Goal: Task Accomplishment & Management: Use online tool/utility

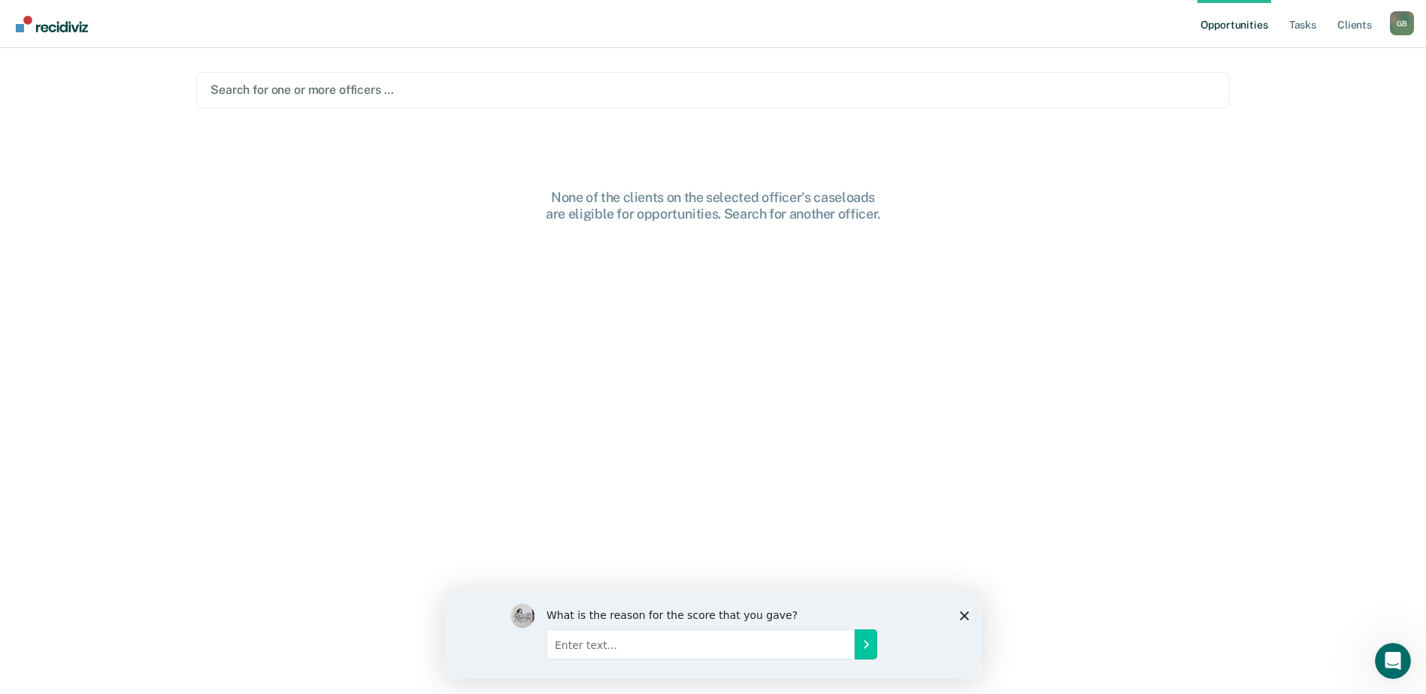
click at [211, 89] on div at bounding box center [712, 89] width 1005 height 17
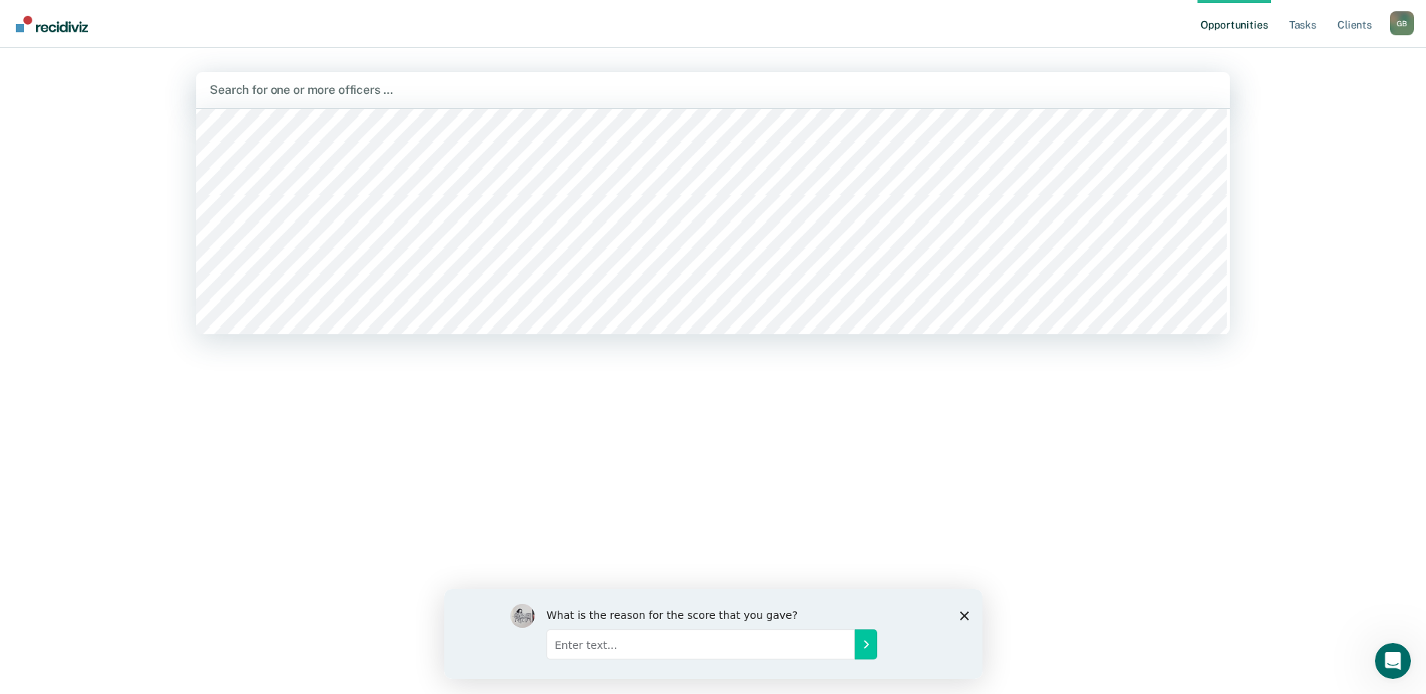
scroll to position [3983, 0]
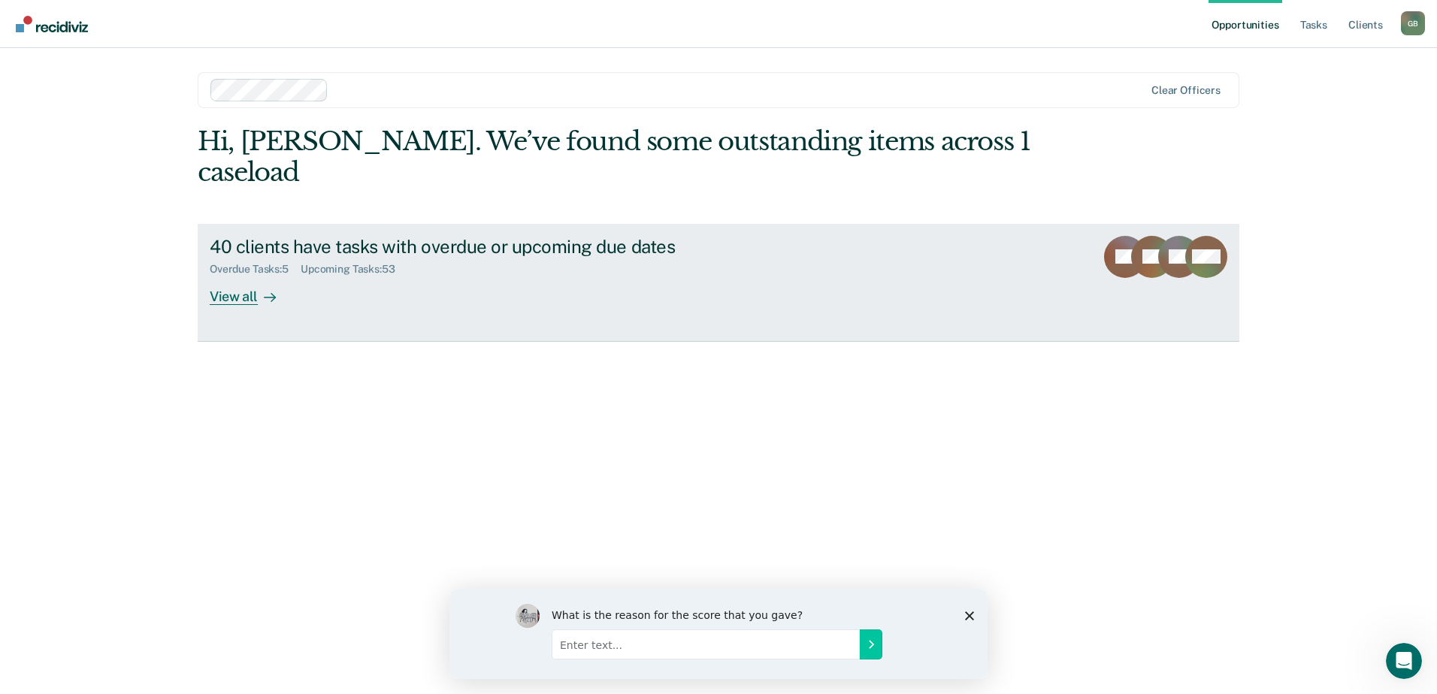
click at [234, 276] on div "View all" at bounding box center [252, 290] width 84 height 29
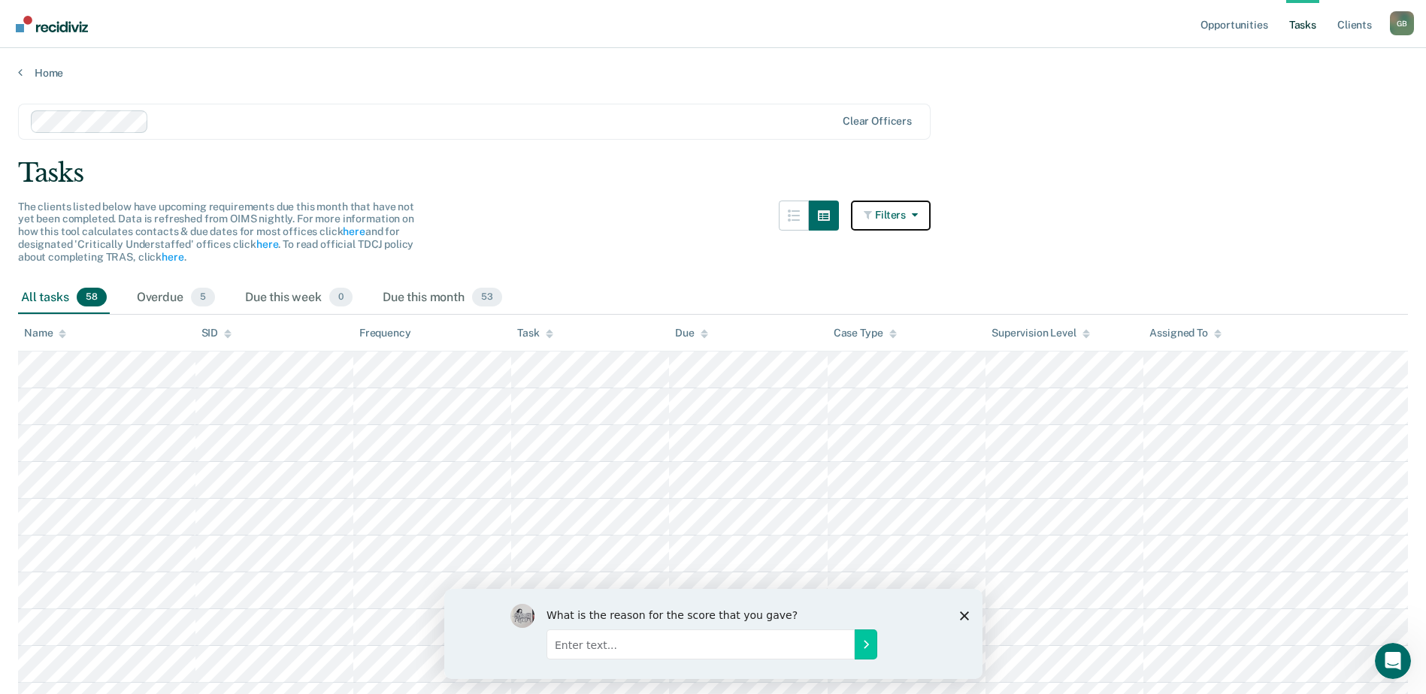
click at [918, 210] on icon "button" at bounding box center [912, 215] width 12 height 11
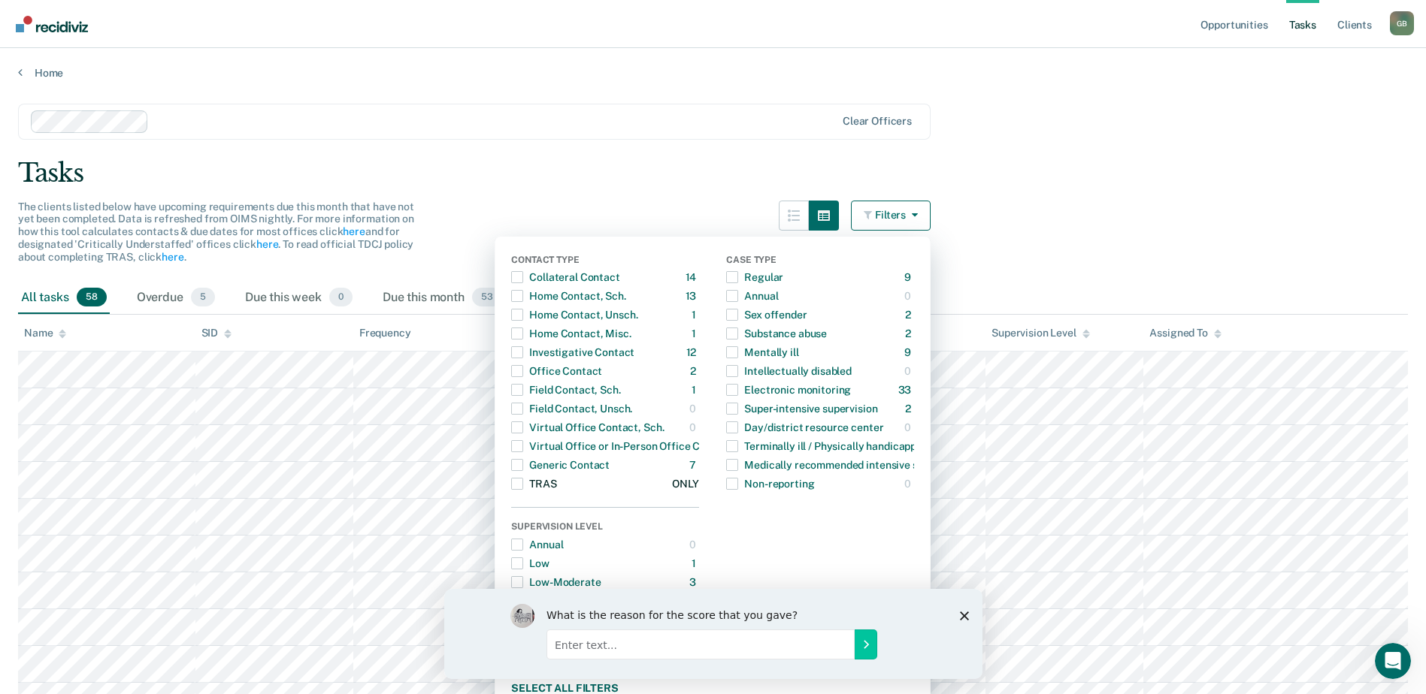
click at [522, 479] on span "button" at bounding box center [517, 484] width 12 height 12
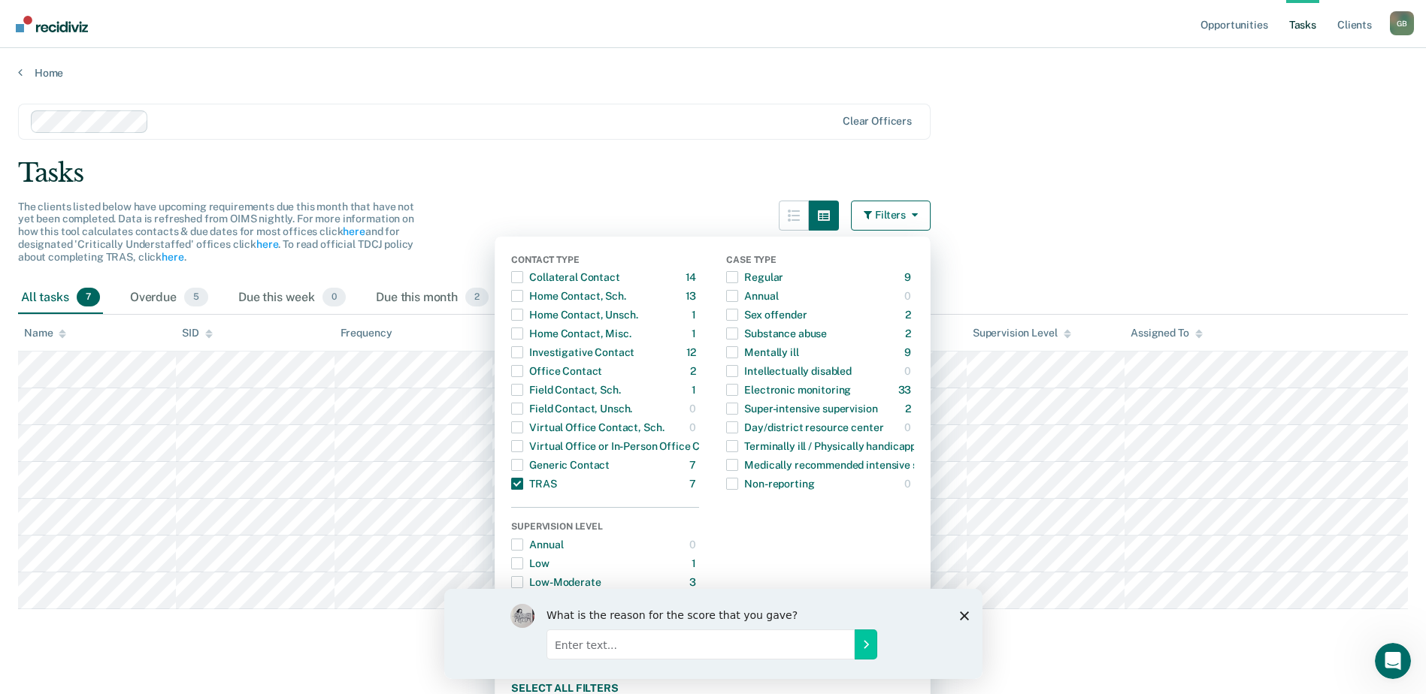
click at [716, 183] on div "Tasks" at bounding box center [713, 173] width 1390 height 31
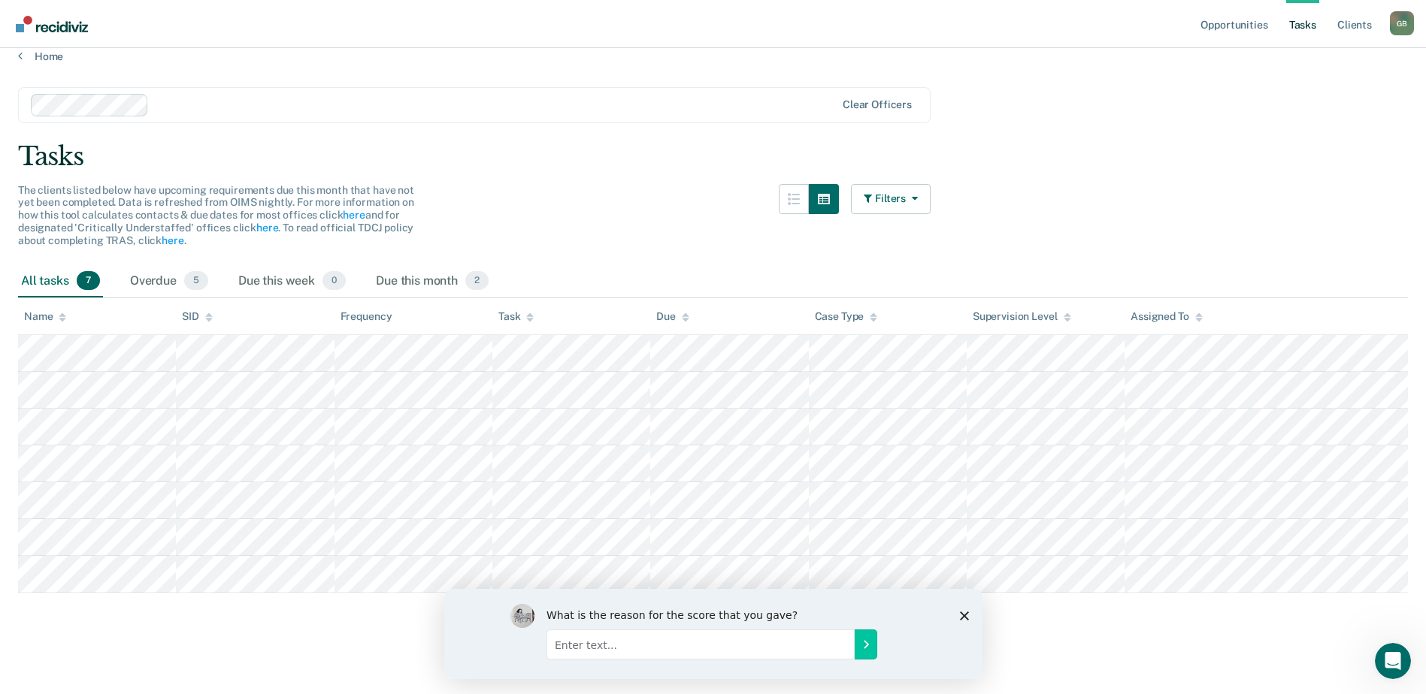
scroll to position [21, 0]
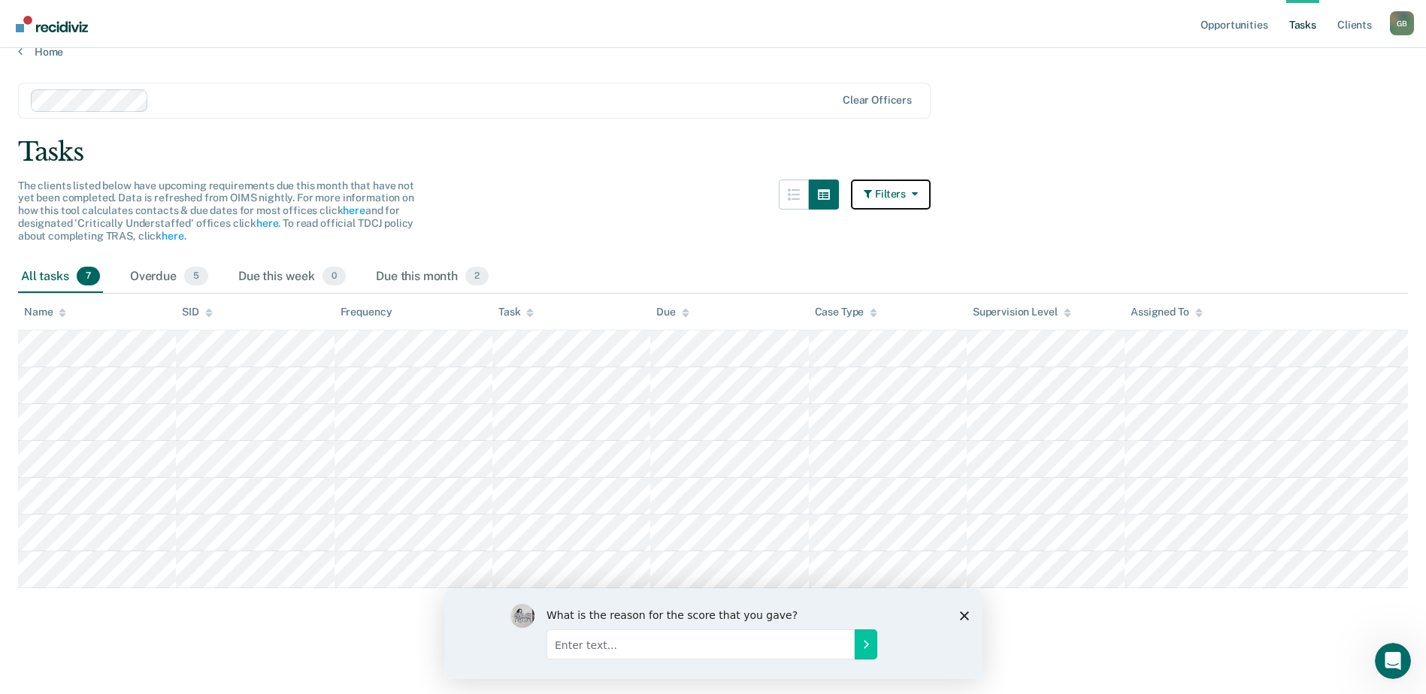
click at [909, 197] on button "Filters" at bounding box center [891, 195] width 80 height 30
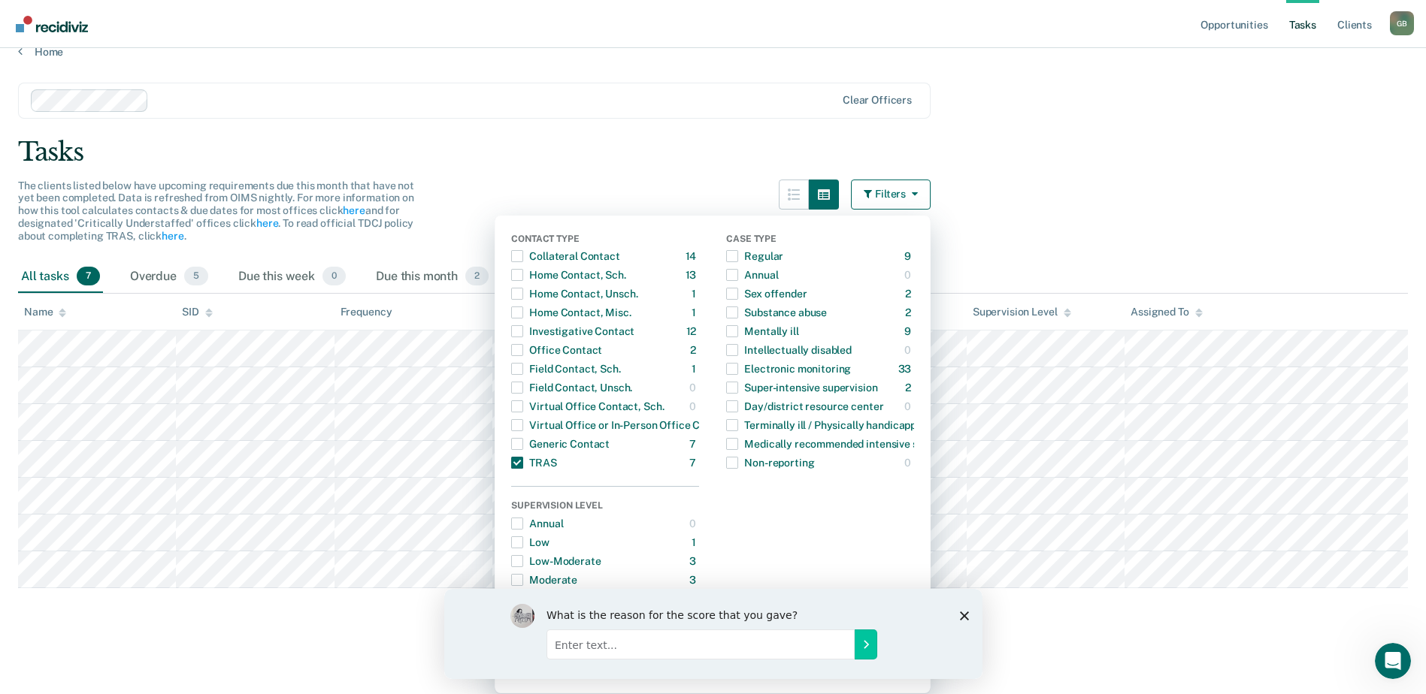
click at [658, 160] on div "Tasks" at bounding box center [713, 152] width 1390 height 31
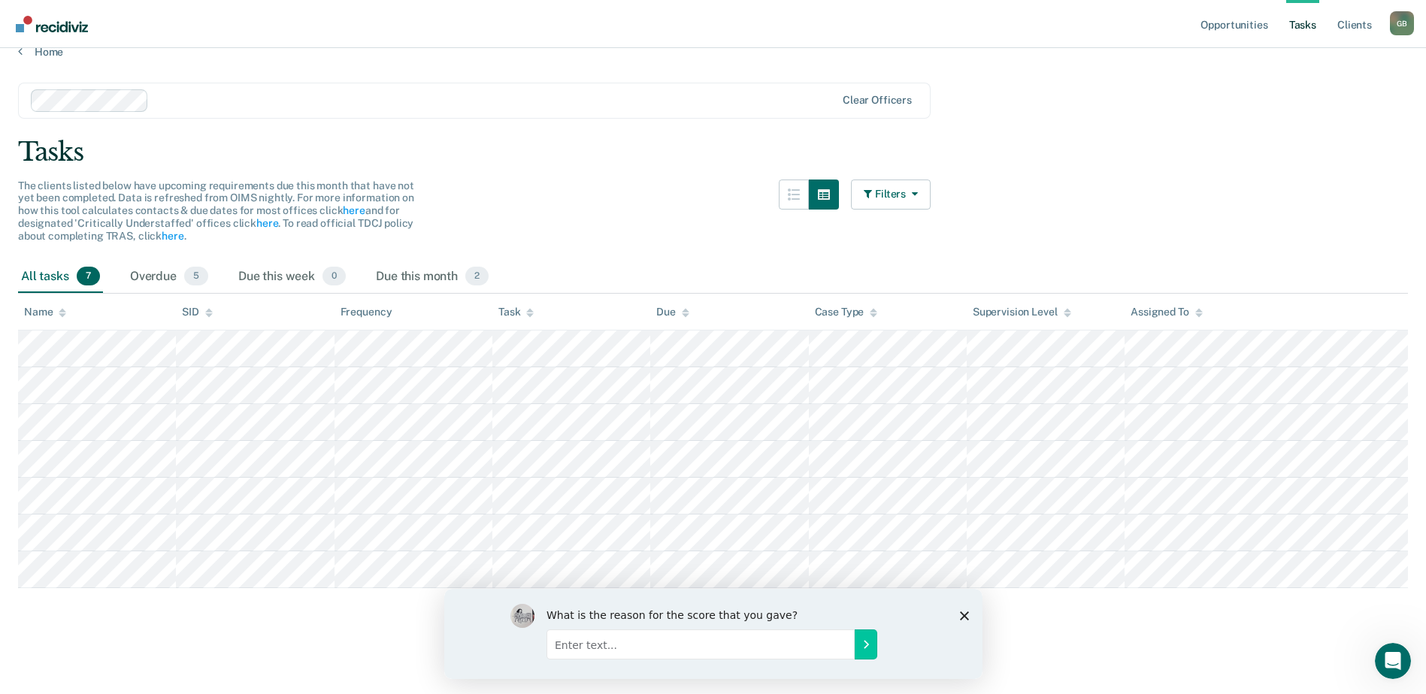
click at [966, 612] on polygon "Close survey" at bounding box center [963, 615] width 9 height 9
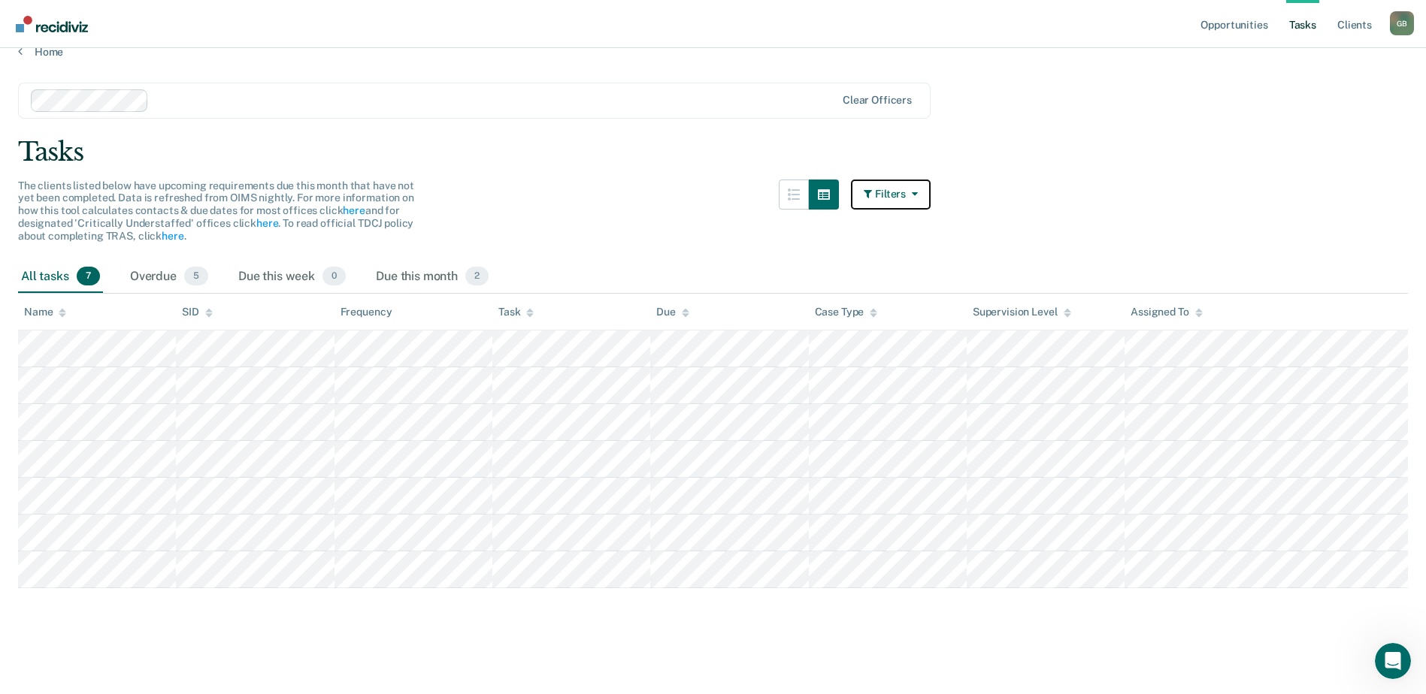
click at [910, 189] on button "Filters" at bounding box center [891, 195] width 80 height 30
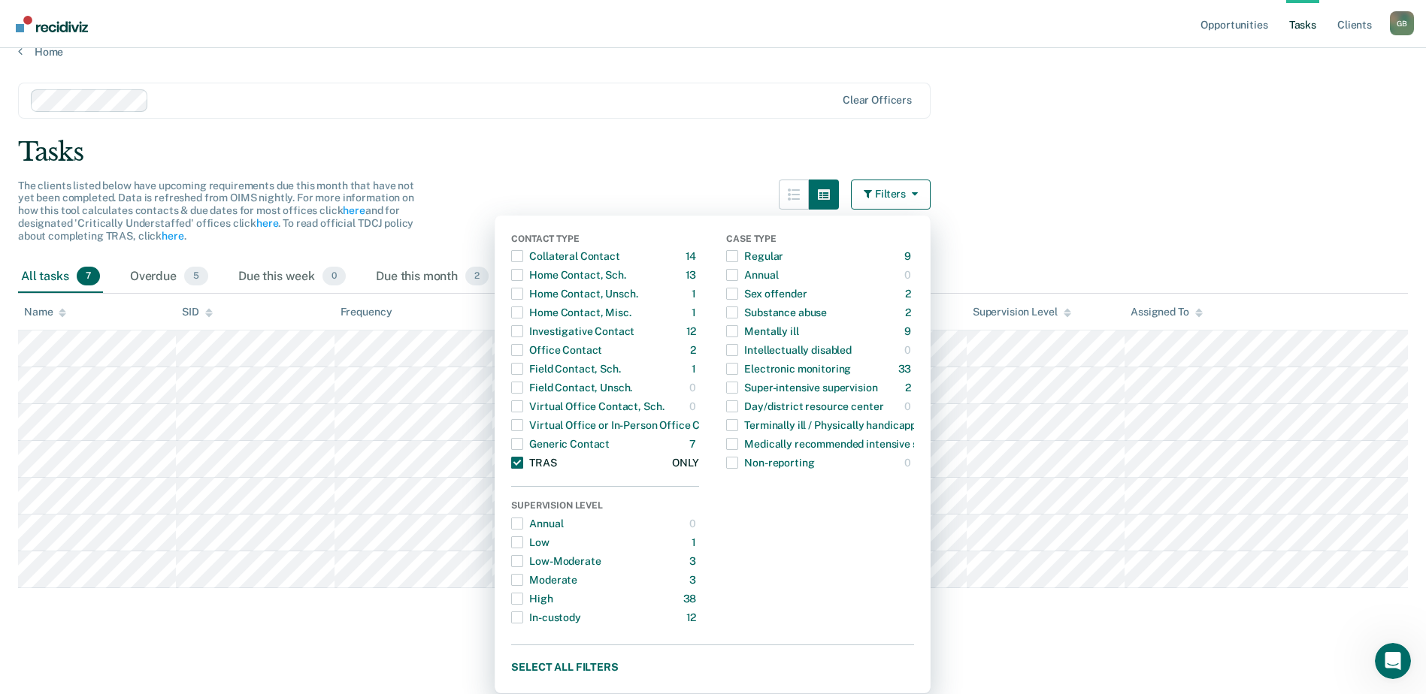
click at [523, 458] on span "button" at bounding box center [517, 463] width 12 height 12
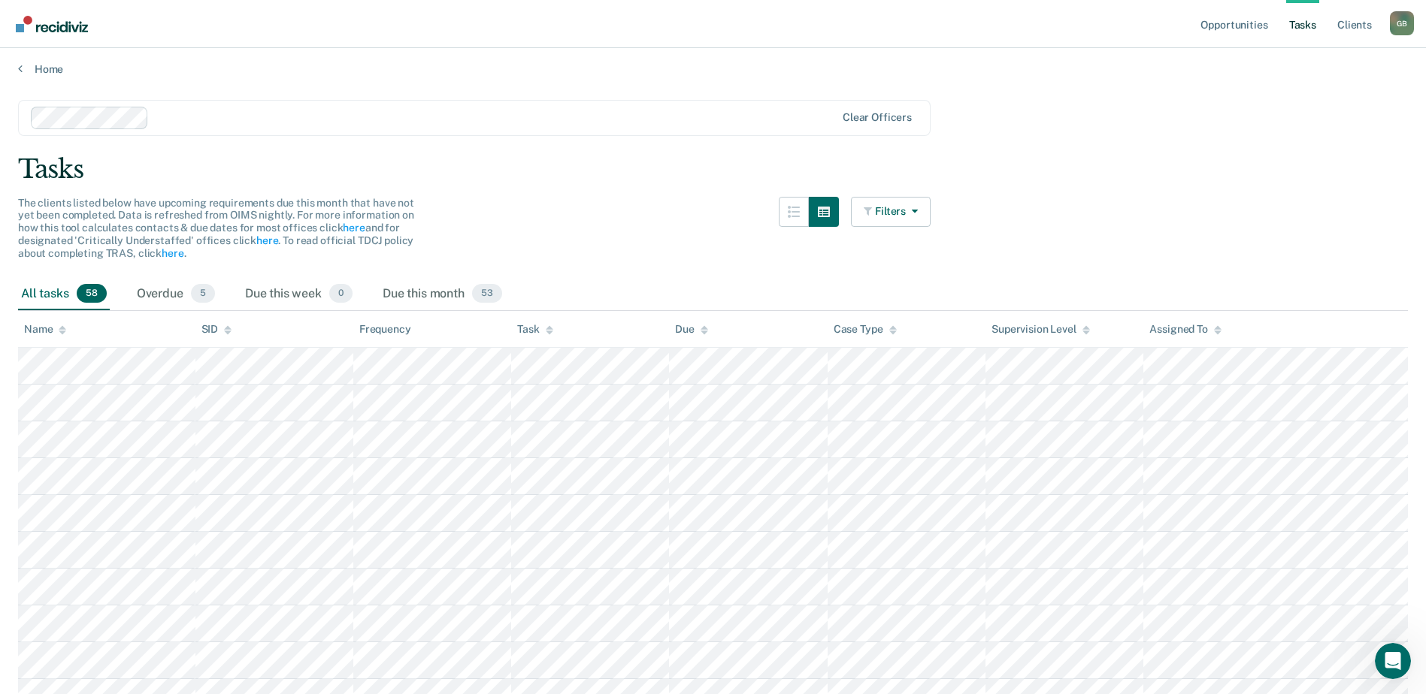
scroll to position [0, 0]
click at [900, 219] on button "Filters" at bounding box center [891, 216] width 80 height 30
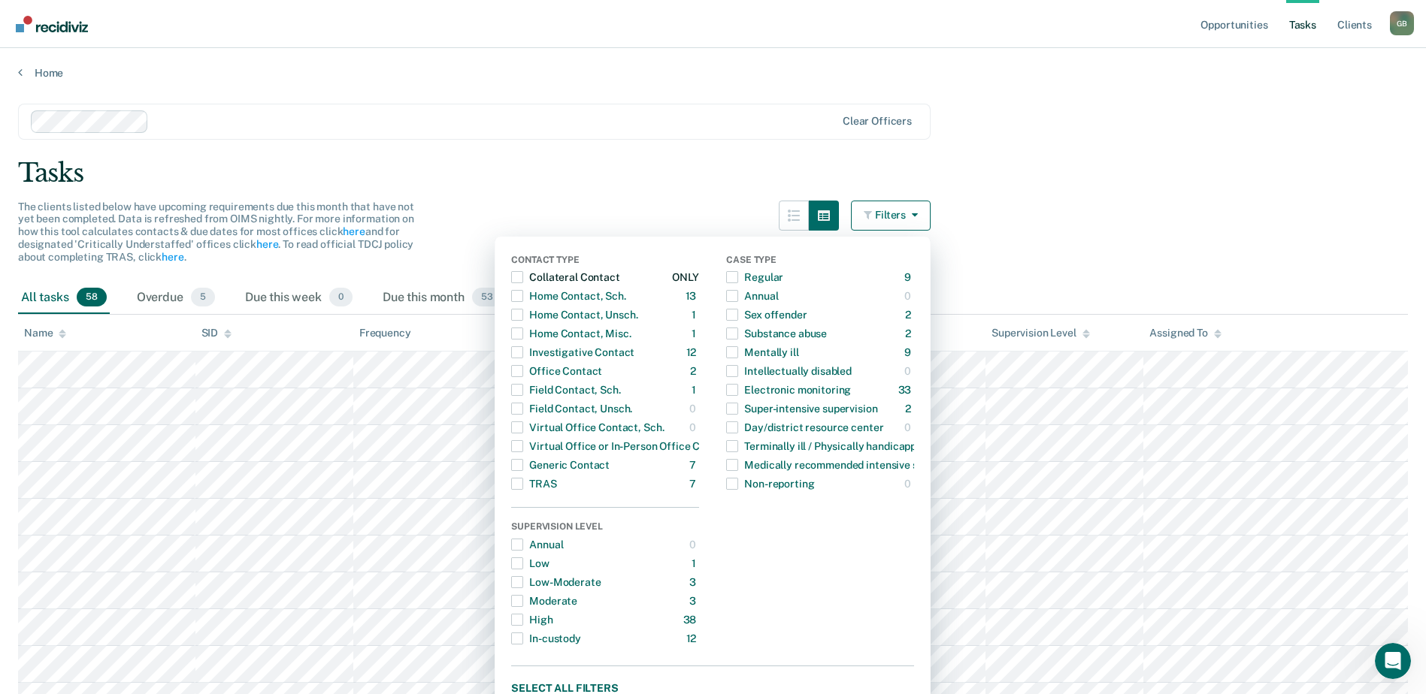
click at [523, 279] on span "button" at bounding box center [517, 277] width 12 height 12
click at [689, 195] on main "Clear officers Tasks The clients listed below have upcoming requirements due th…" at bounding box center [713, 501] width 1426 height 843
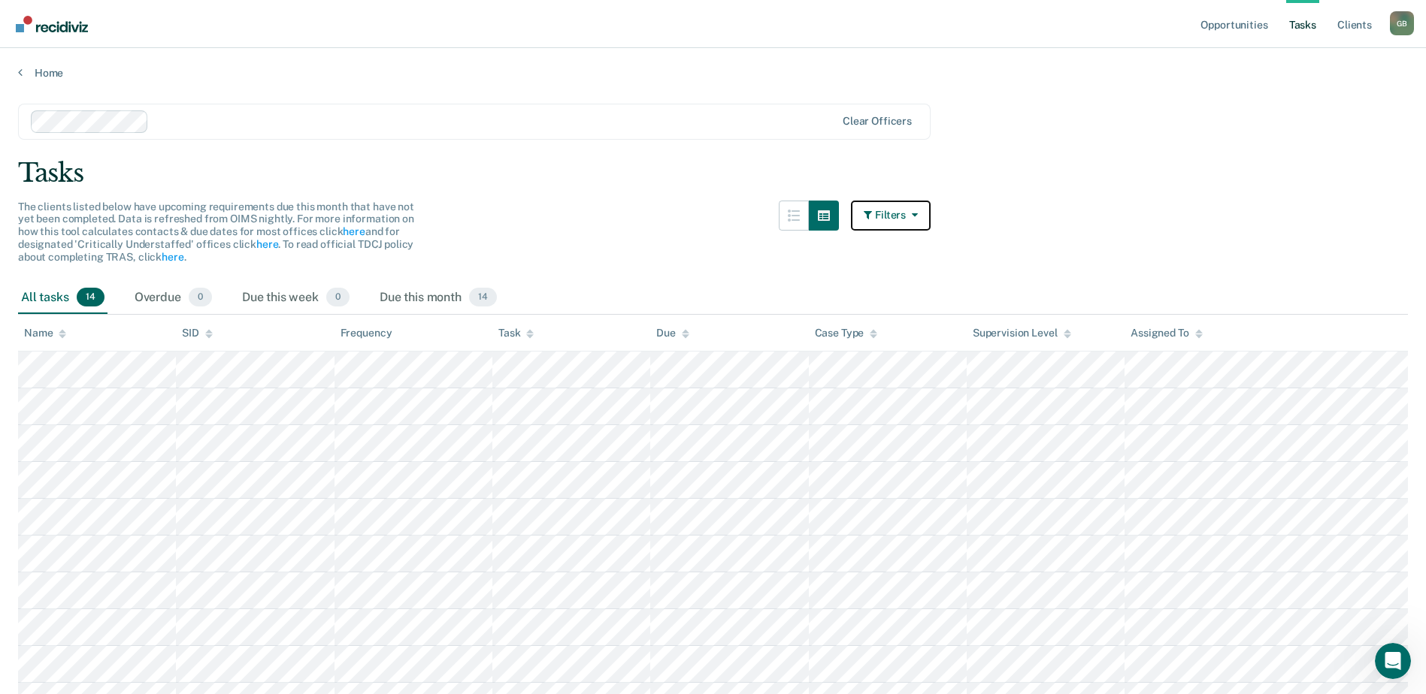
click at [891, 213] on button "Filters" at bounding box center [891, 216] width 80 height 30
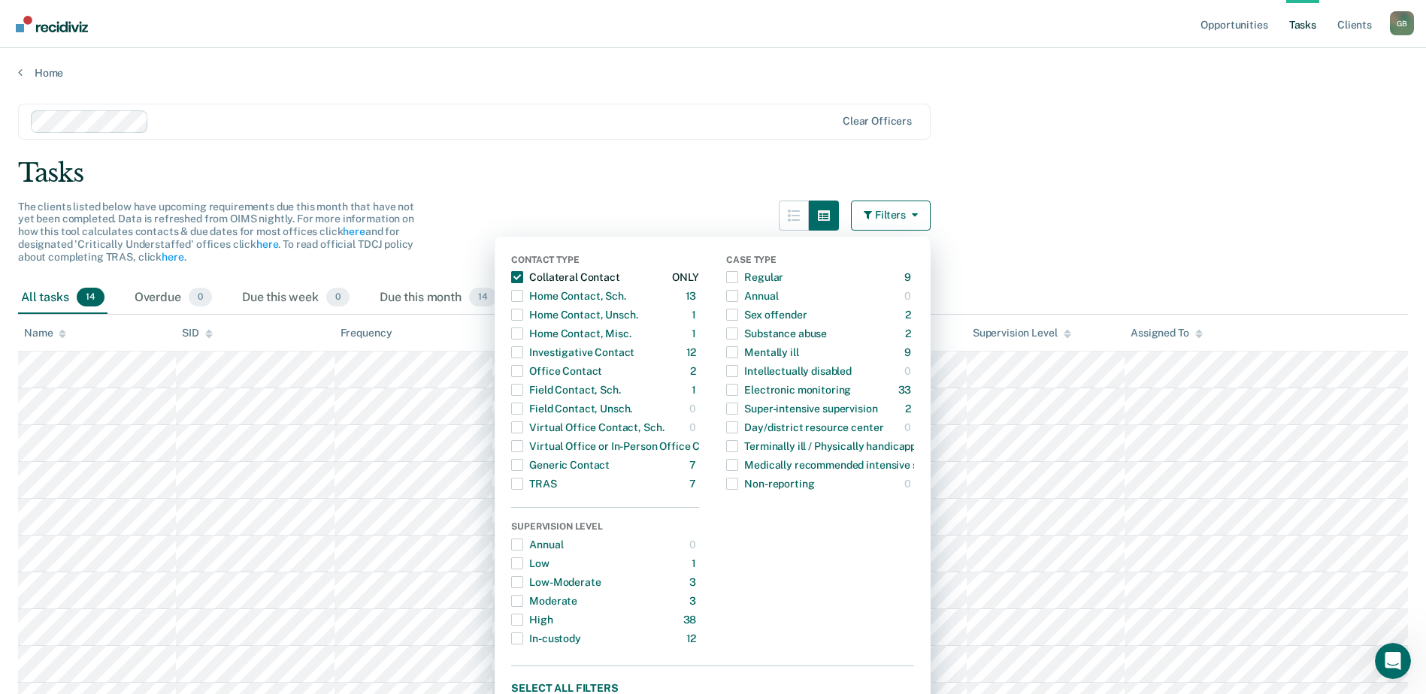
click at [523, 278] on span "button" at bounding box center [517, 277] width 12 height 12
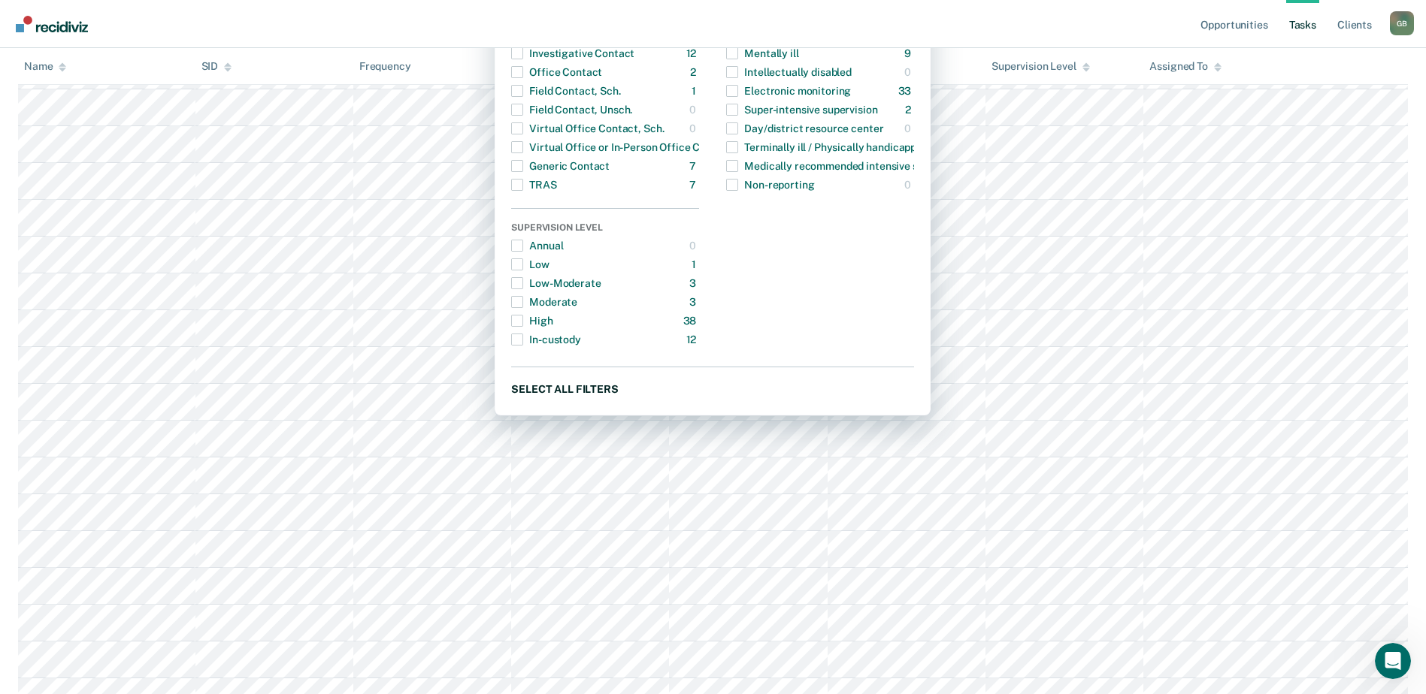
scroll to position [301, 0]
click at [580, 394] on button "Select all filters" at bounding box center [712, 387] width 403 height 19
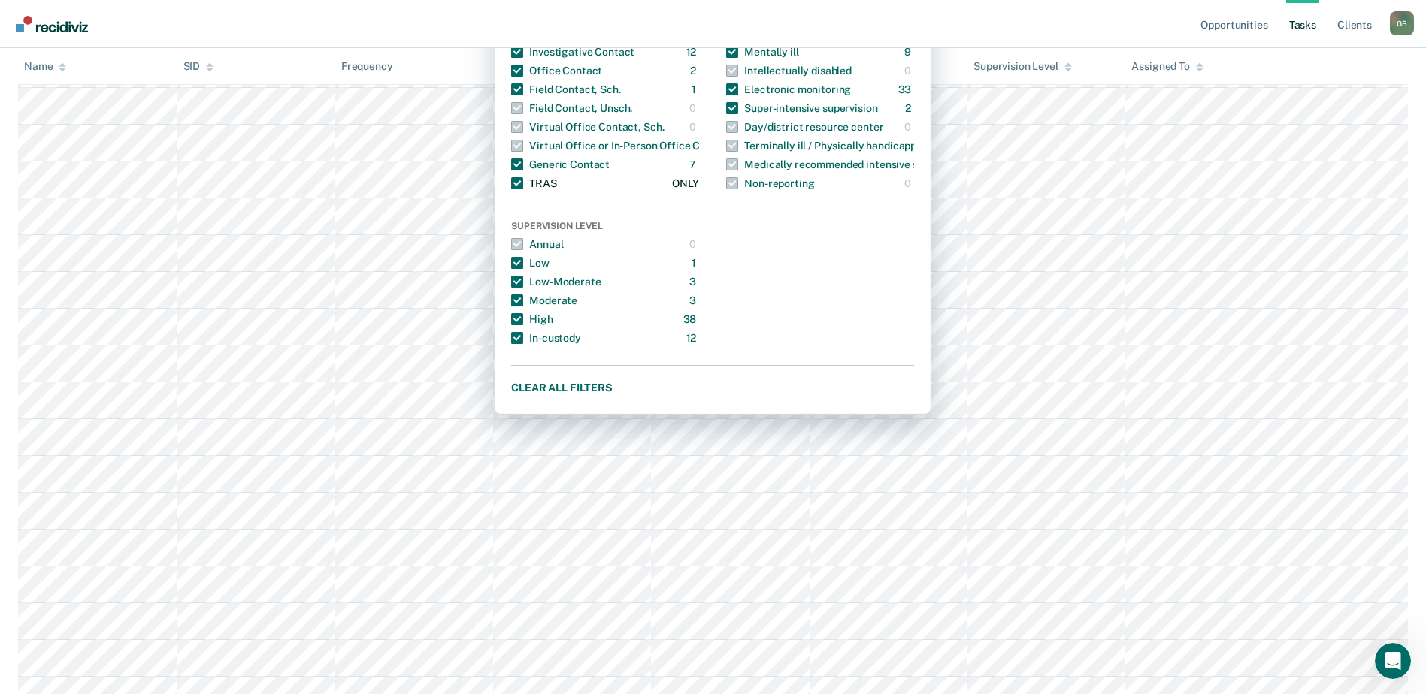
click at [521, 180] on span "button" at bounding box center [517, 183] width 12 height 12
click at [1054, 37] on nav "Opportunities Tasks Client s Gregory Burgess G B Profile How it works Log Out" at bounding box center [713, 23] width 1402 height 47
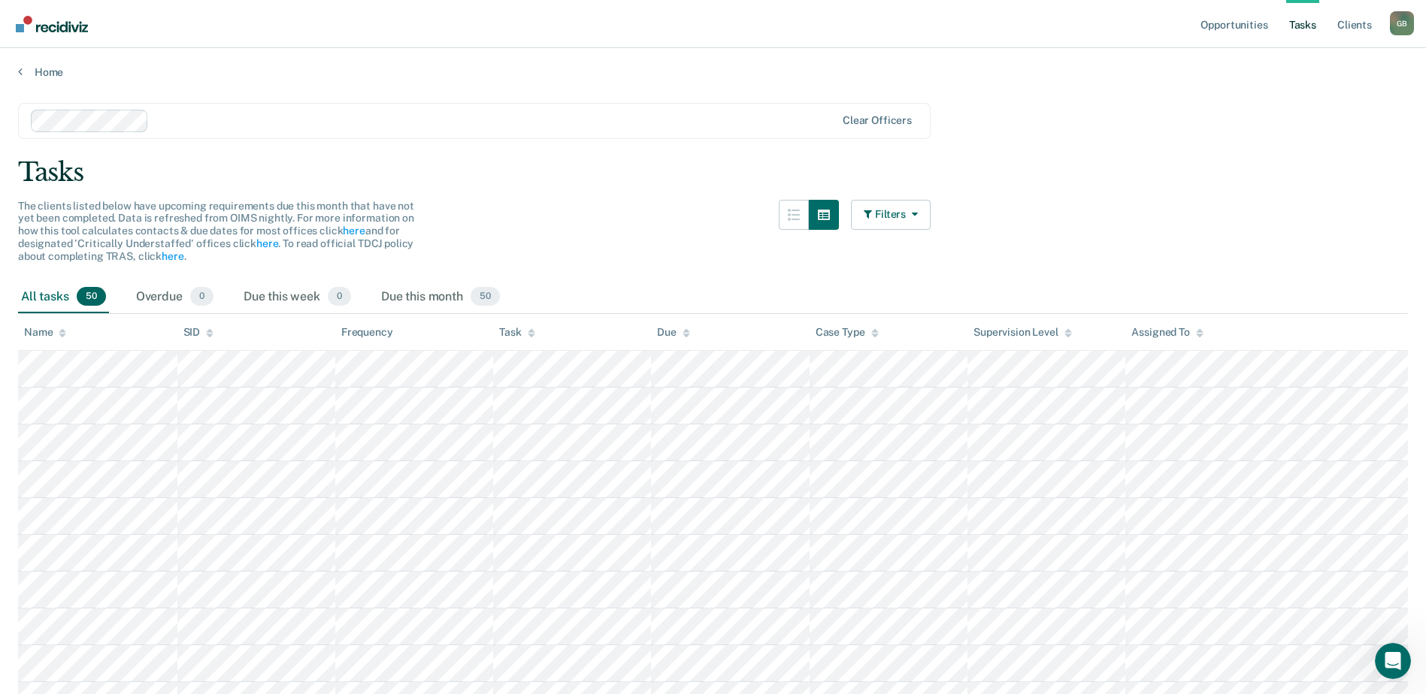
scroll to position [0, 0]
click at [883, 213] on button "Filters" at bounding box center [891, 216] width 80 height 30
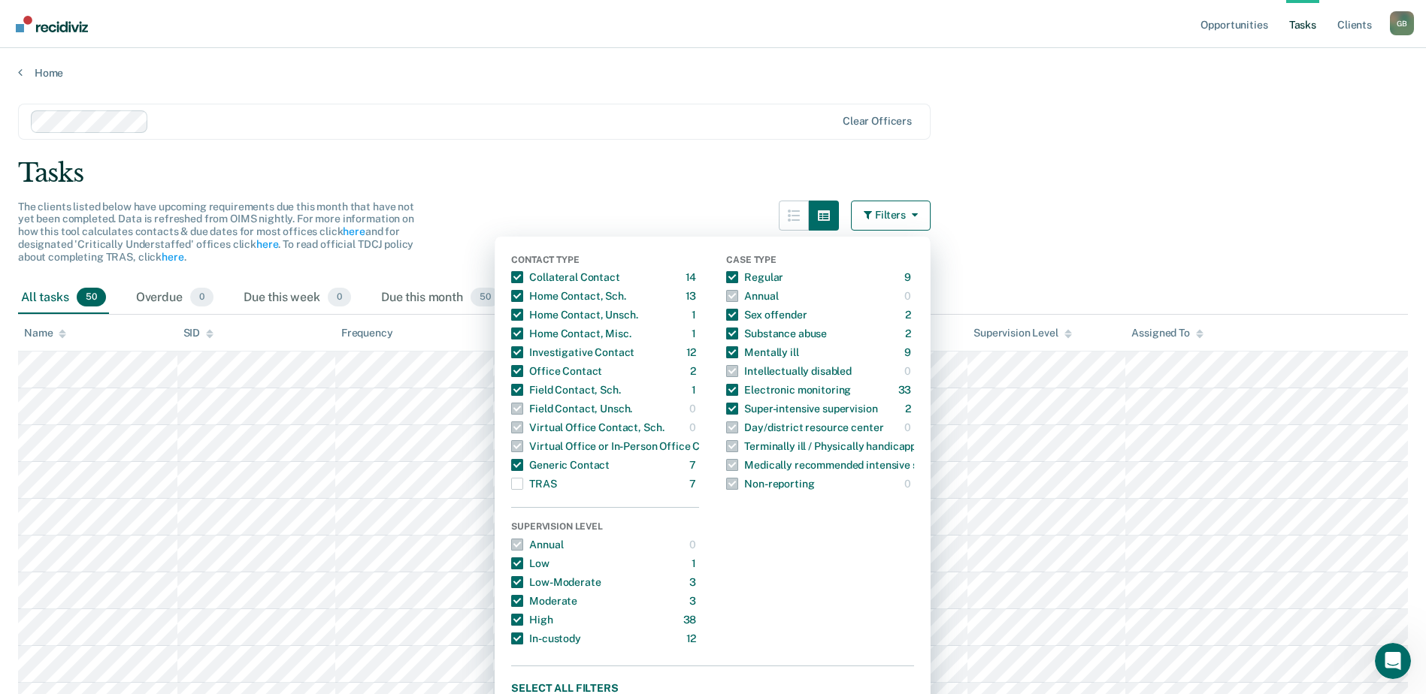
click at [875, 213] on icon "button" at bounding box center [869, 215] width 11 height 11
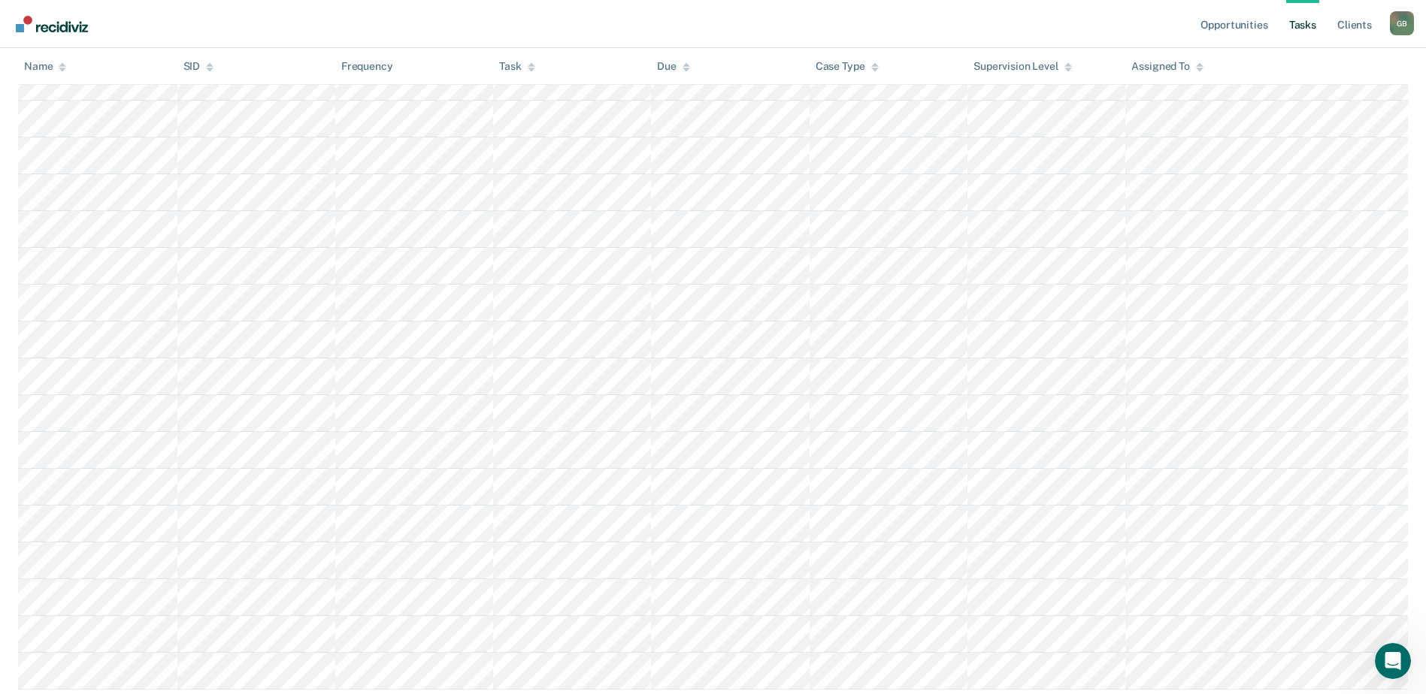
scroll to position [1559, 0]
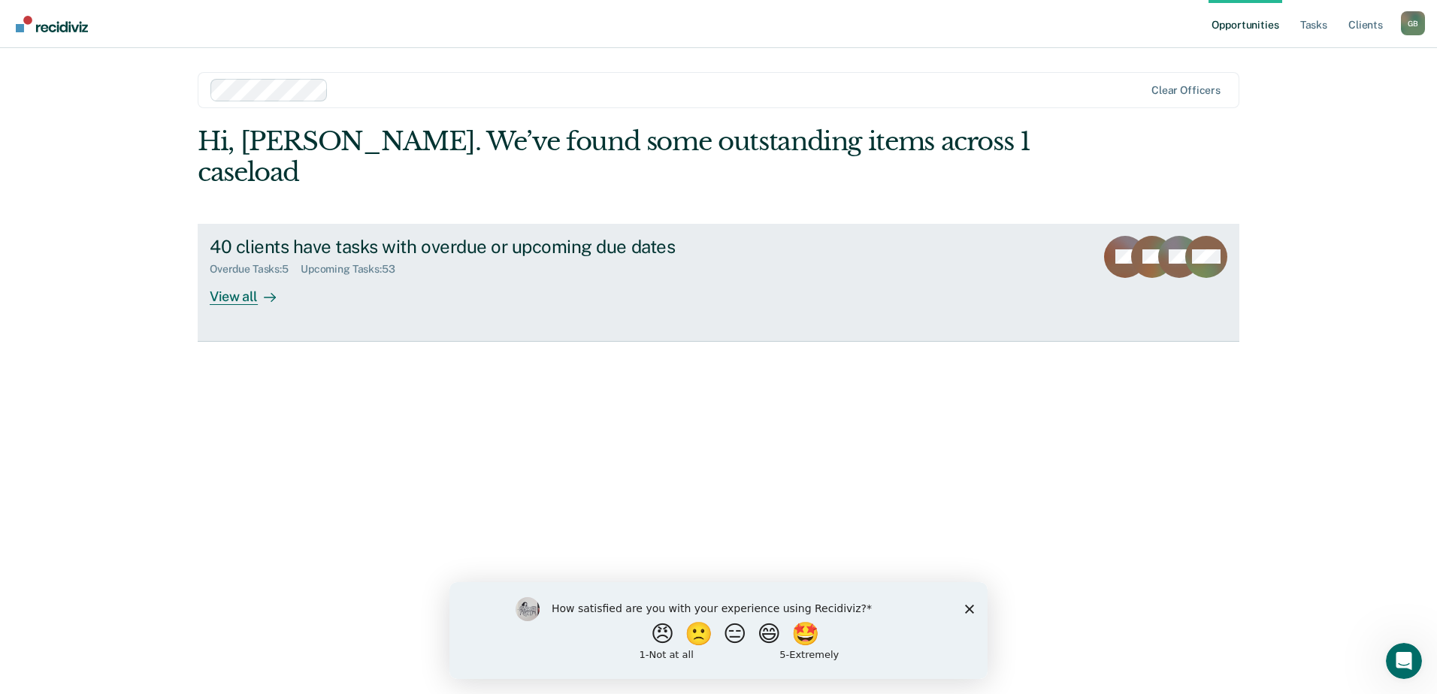
click at [251, 276] on div "View all" at bounding box center [252, 290] width 84 height 29
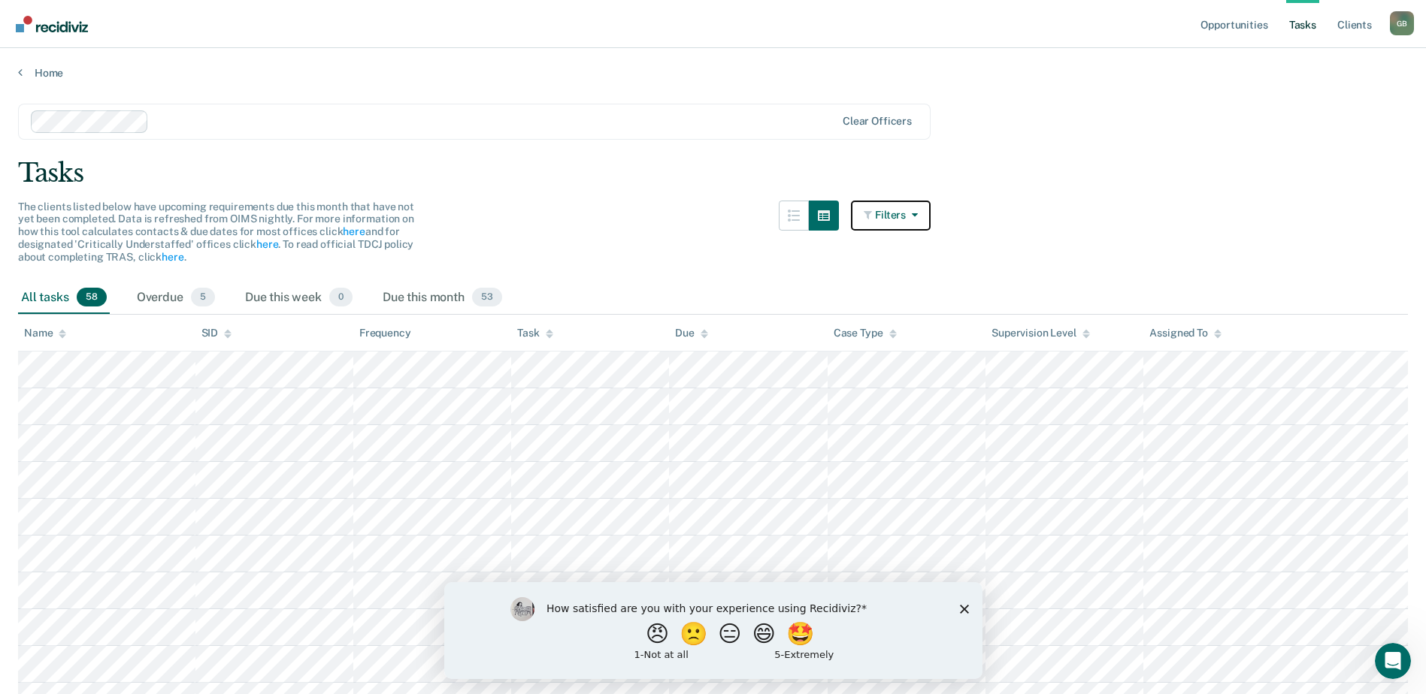
click at [894, 216] on button "Filters" at bounding box center [891, 216] width 80 height 30
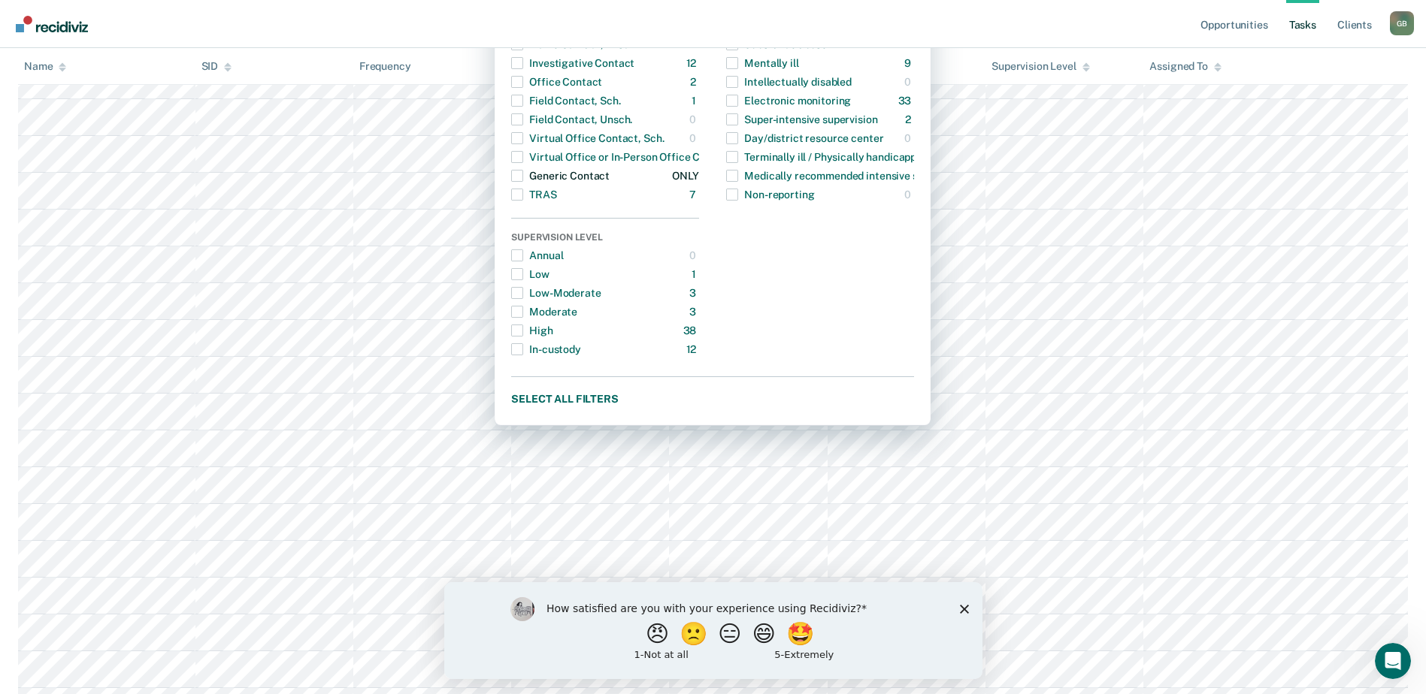
scroll to position [301, 0]
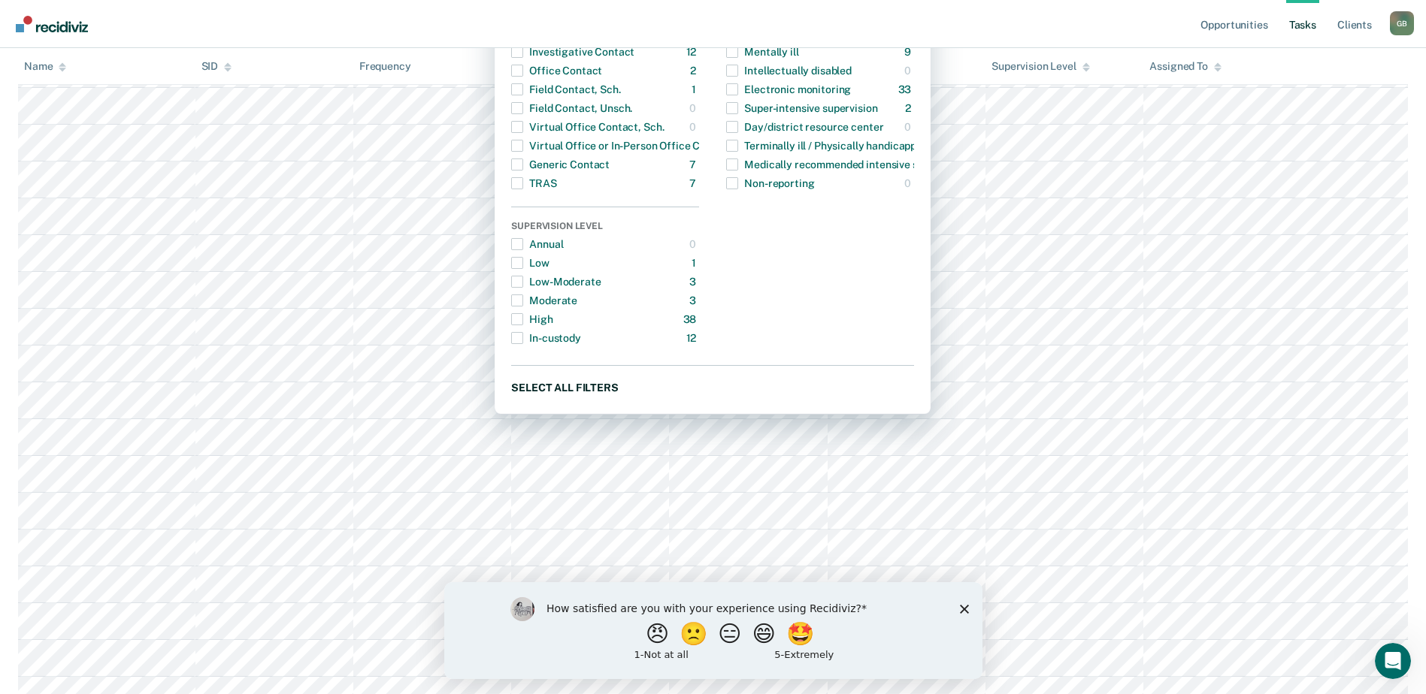
click at [597, 380] on button "Select all filters" at bounding box center [712, 387] width 403 height 19
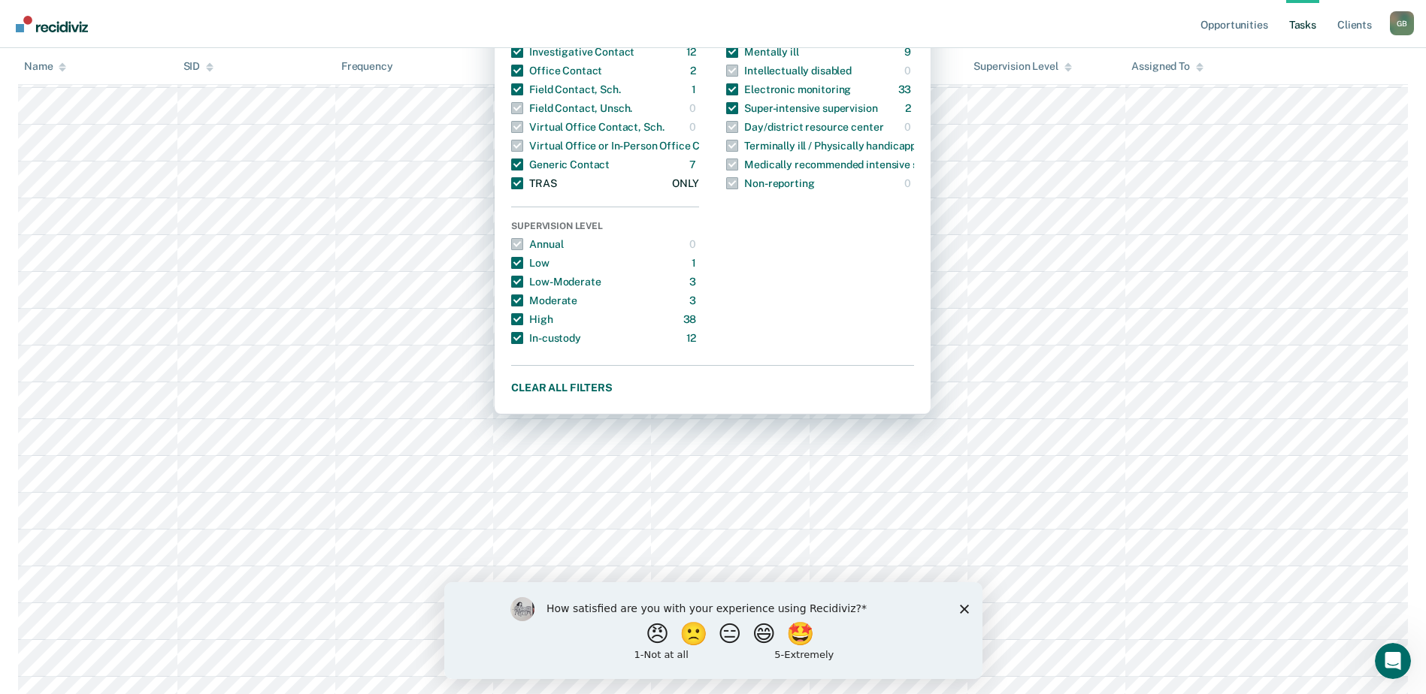
click at [523, 182] on span "button" at bounding box center [517, 183] width 12 height 12
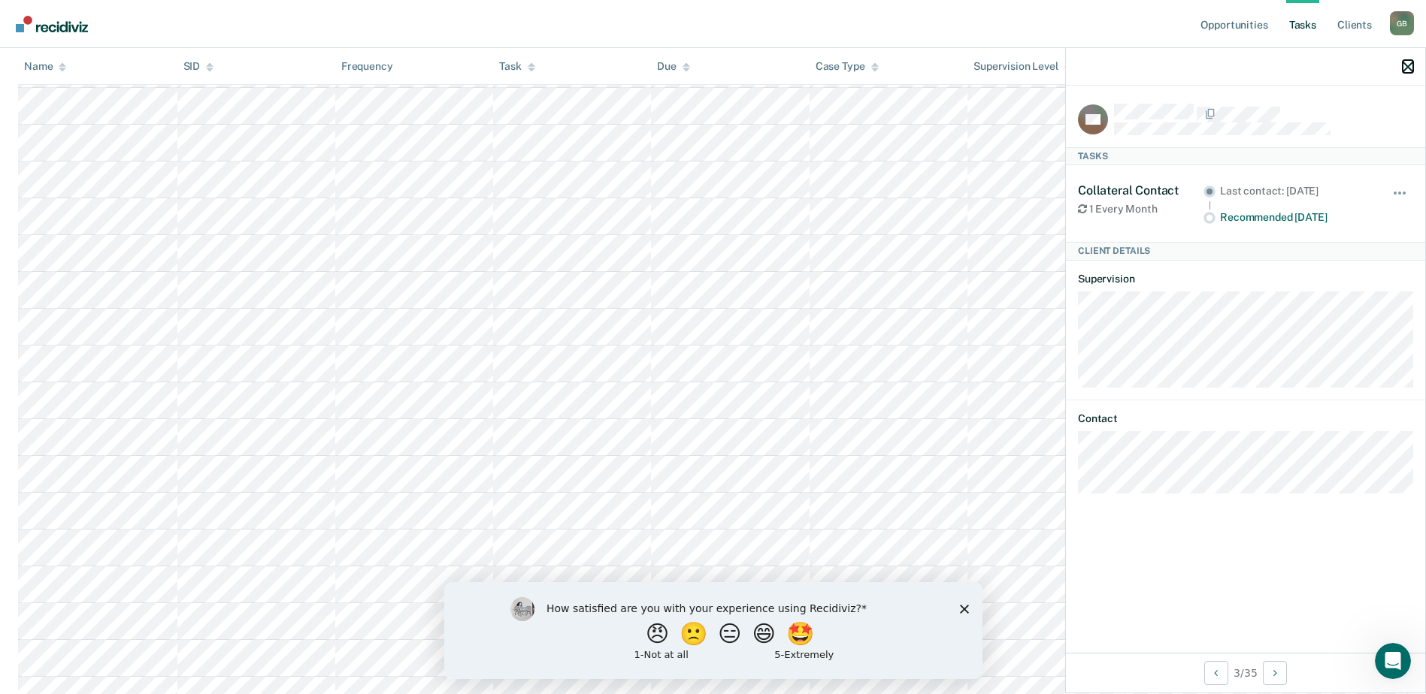
click at [1409, 67] on icon "button" at bounding box center [1407, 67] width 11 height 11
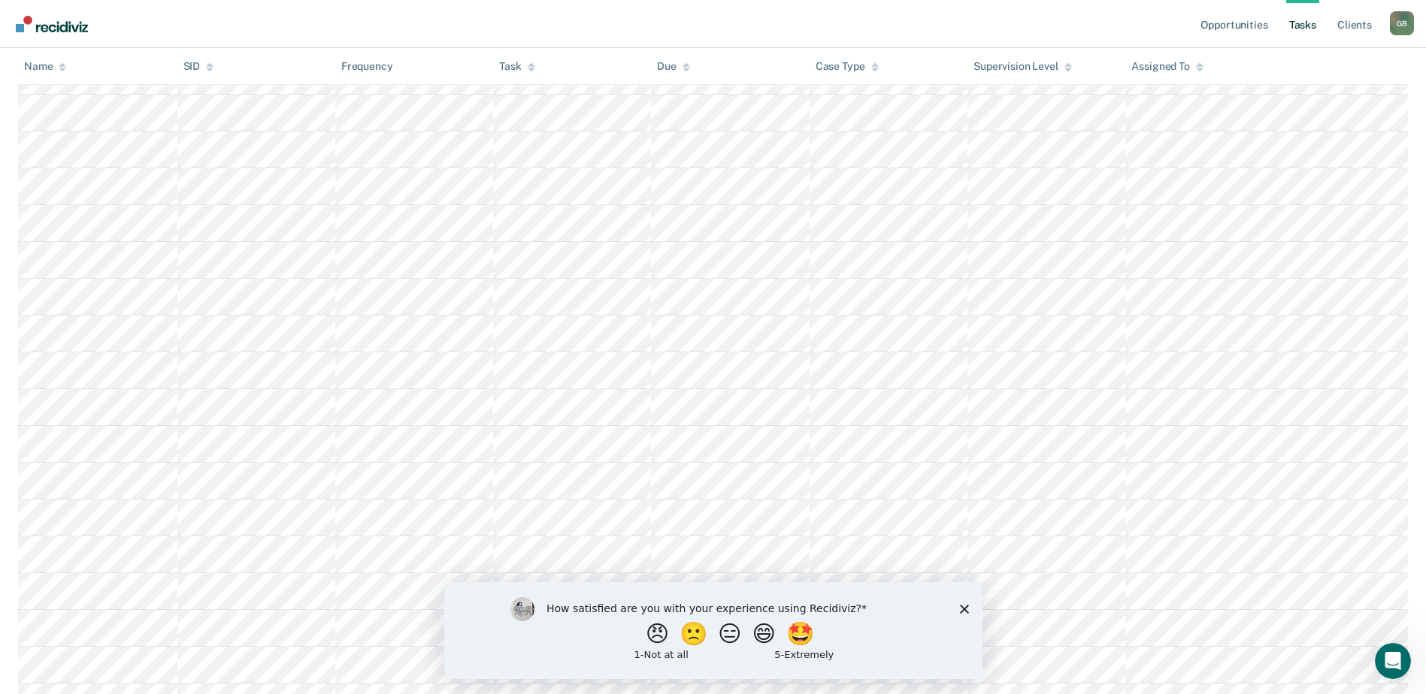
scroll to position [1559, 0]
